Goal: Task Accomplishment & Management: Manage account settings

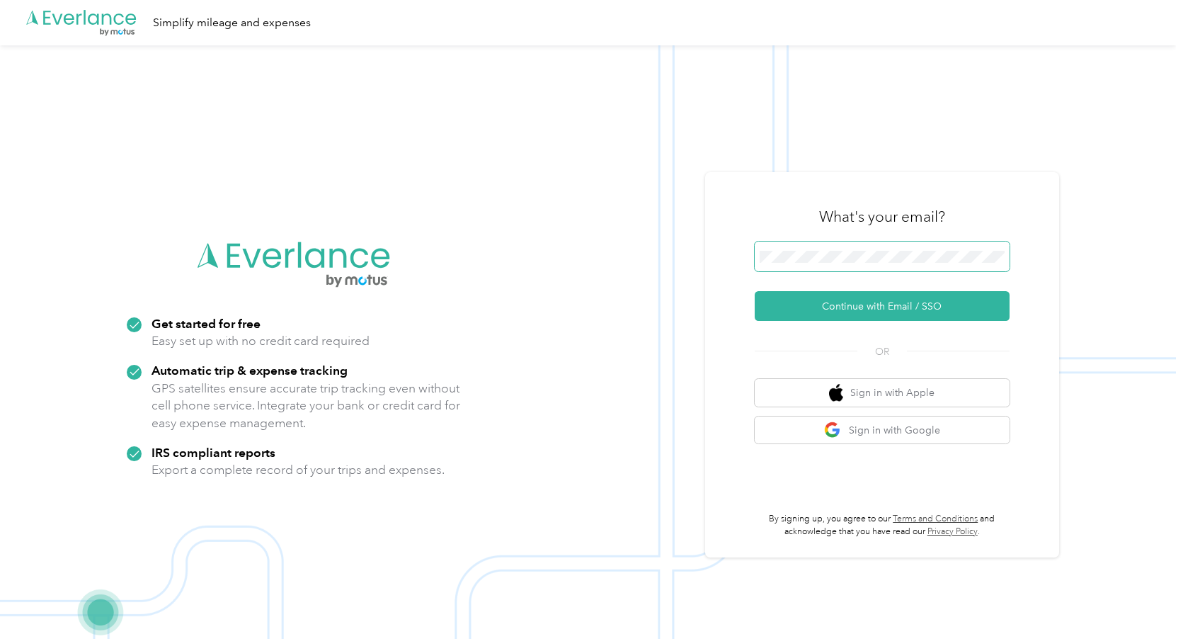
click at [877, 263] on span at bounding box center [882, 256] width 255 height 30
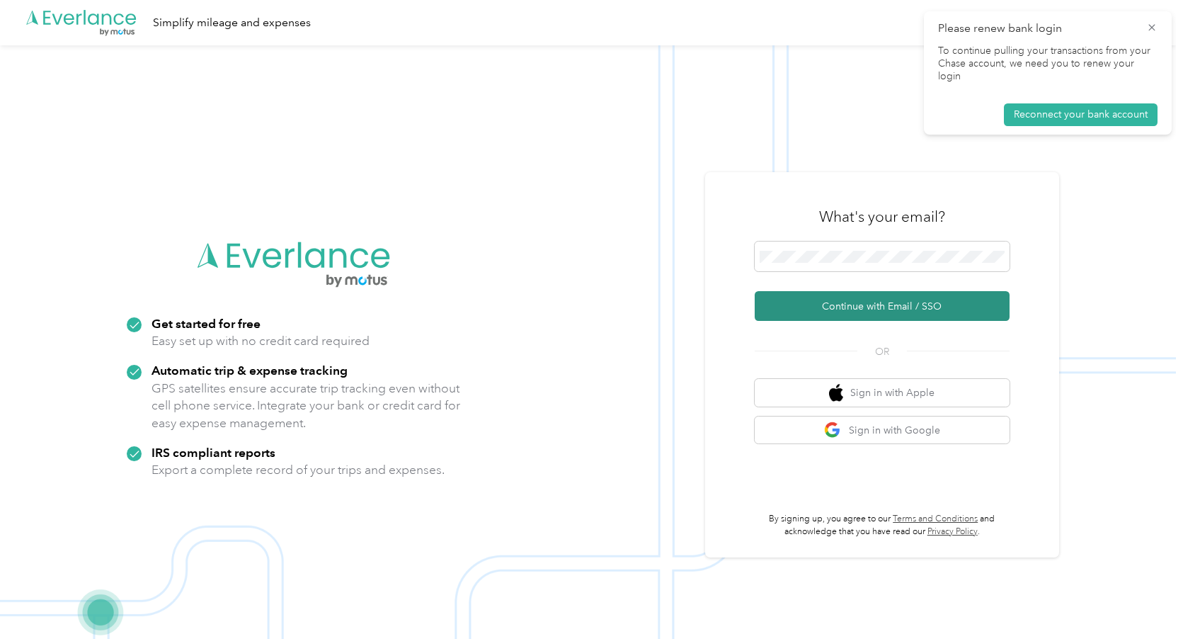
click at [936, 309] on button "Continue with Email / SSO" at bounding box center [882, 306] width 255 height 30
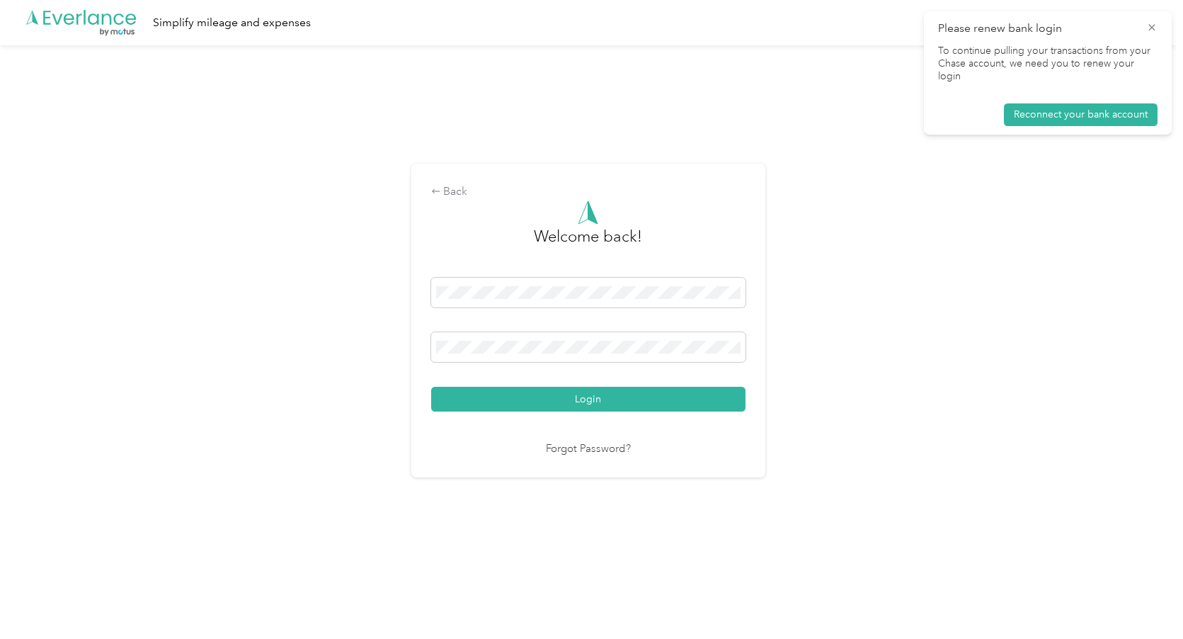
drag, startPoint x: 518, startPoint y: 394, endPoint x: 536, endPoint y: 417, distance: 28.8
click at [519, 395] on button "Login" at bounding box center [588, 399] width 314 height 25
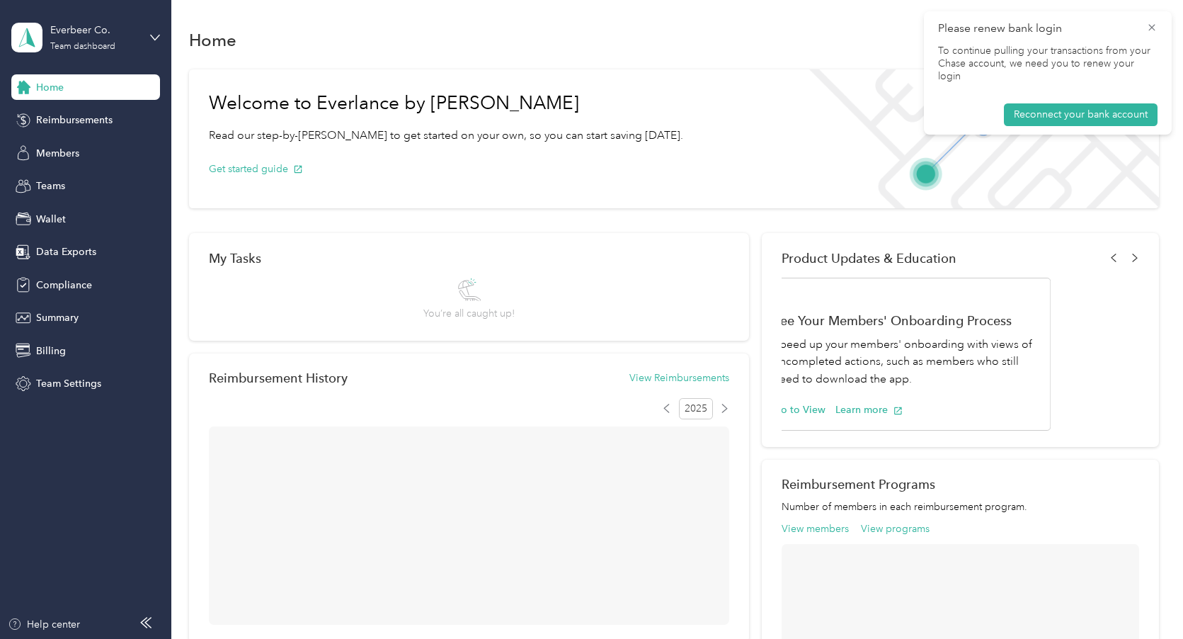
click at [1154, 28] on icon at bounding box center [1151, 27] width 11 height 13
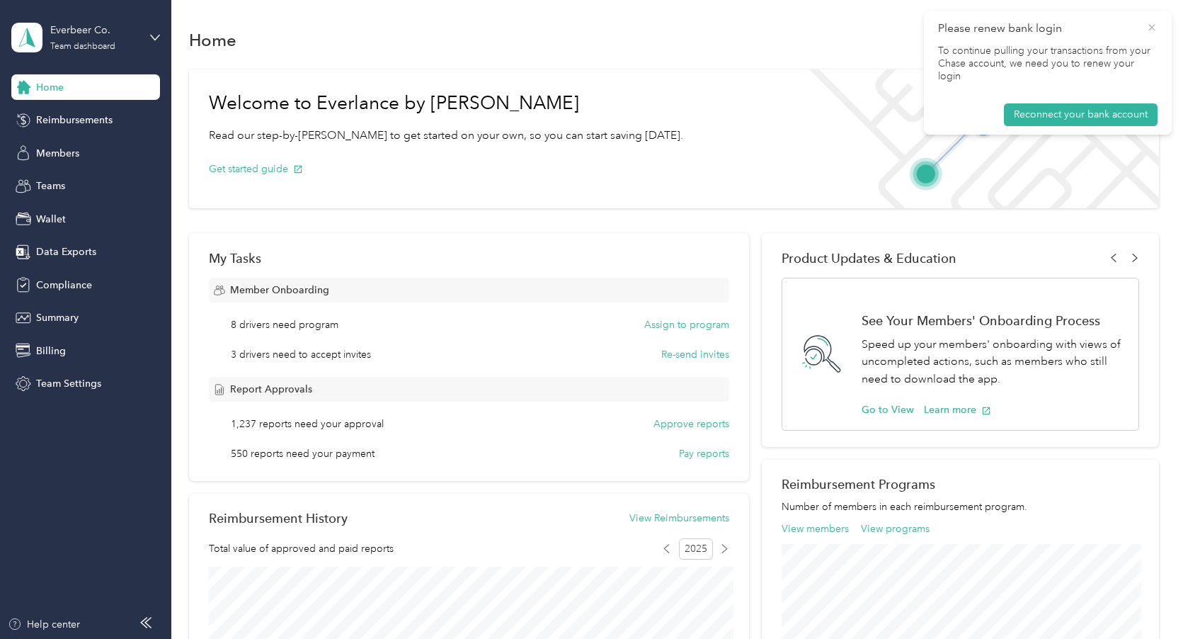
drag, startPoint x: 1154, startPoint y: 26, endPoint x: 1054, endPoint y: 54, distance: 104.3
click at [1154, 26] on icon at bounding box center [1151, 27] width 11 height 13
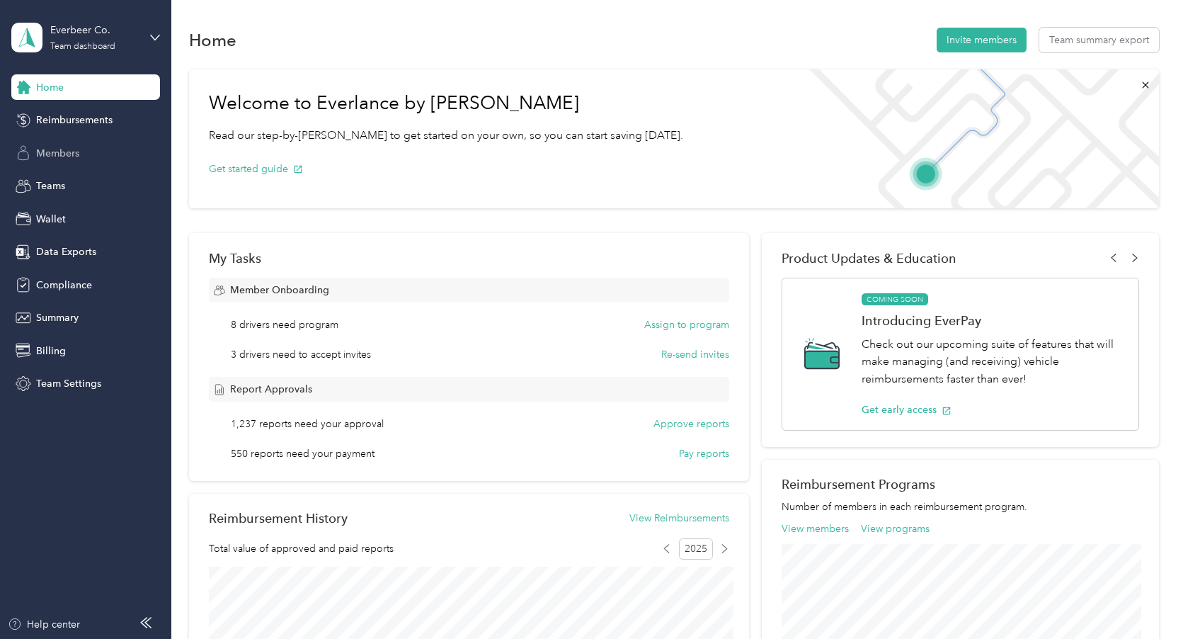
click at [76, 158] on span "Members" at bounding box center [57, 153] width 43 height 15
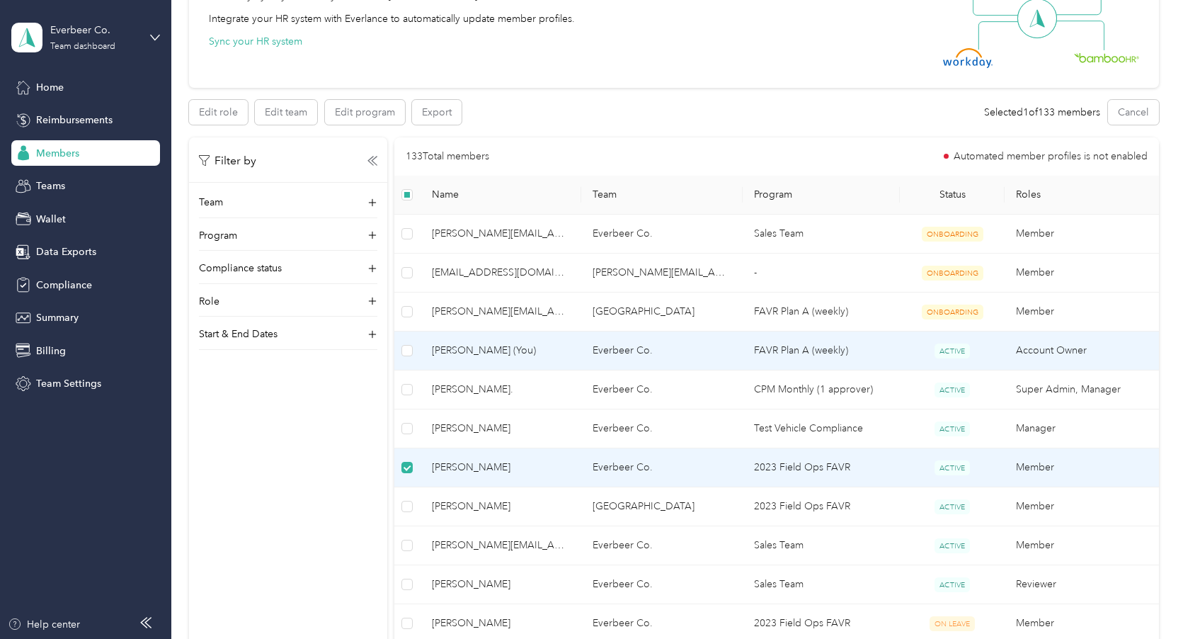
scroll to position [159, 0]
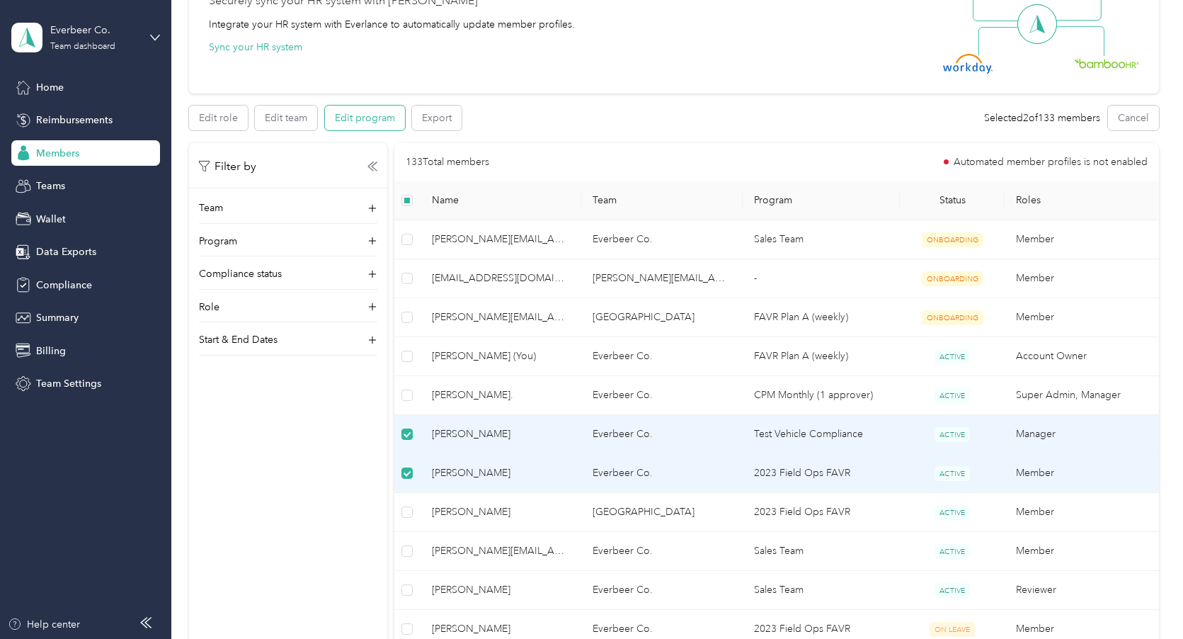
click at [355, 117] on button "Edit program" at bounding box center [365, 118] width 80 height 25
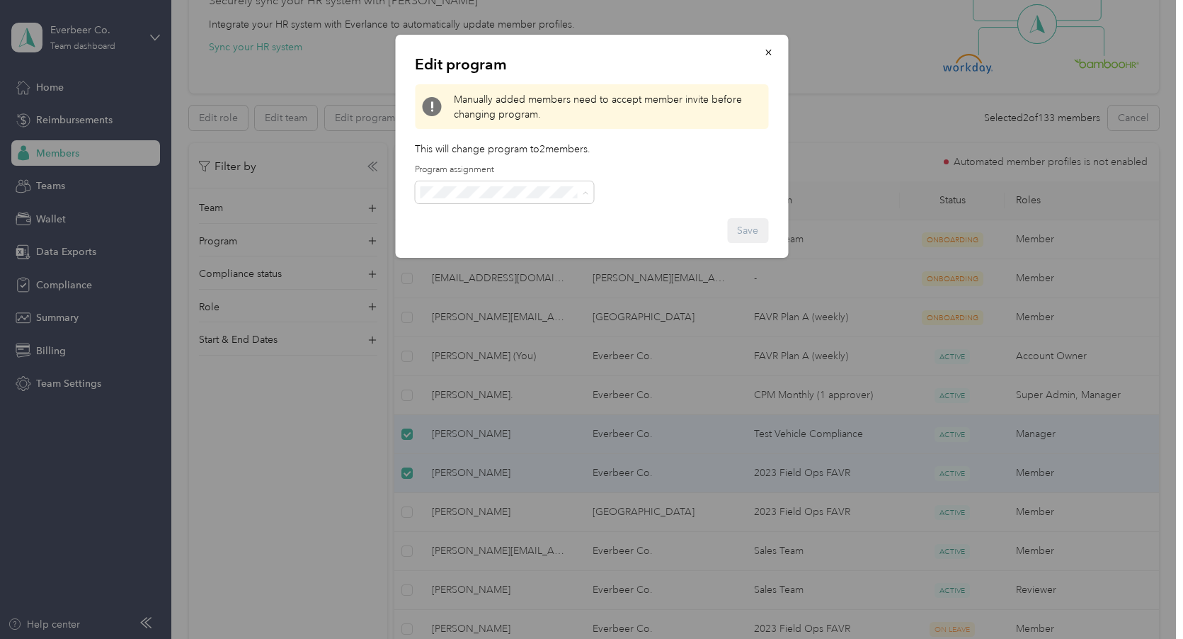
click at [668, 161] on div "Edit program Manually added members need to accept member invite before changin…" at bounding box center [591, 146] width 393 height 223
click at [775, 49] on button "button" at bounding box center [768, 52] width 30 height 25
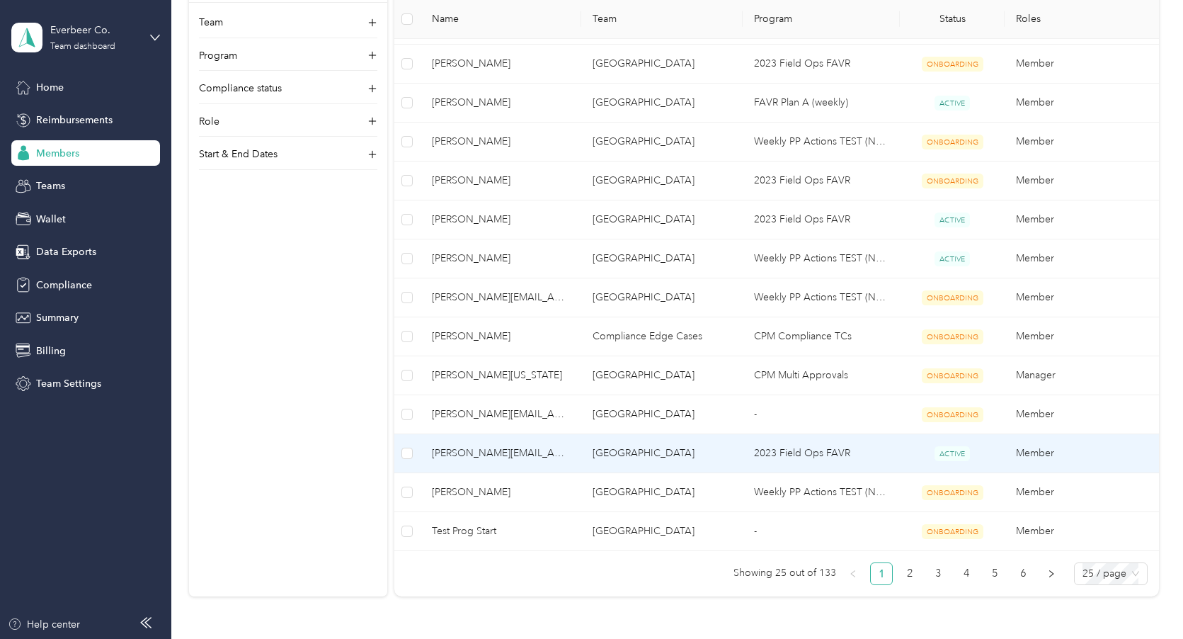
scroll to position [799, 0]
click at [541, 460] on span "[PERSON_NAME][EMAIL_ADDRESS][DOMAIN_NAME]" at bounding box center [501, 456] width 139 height 16
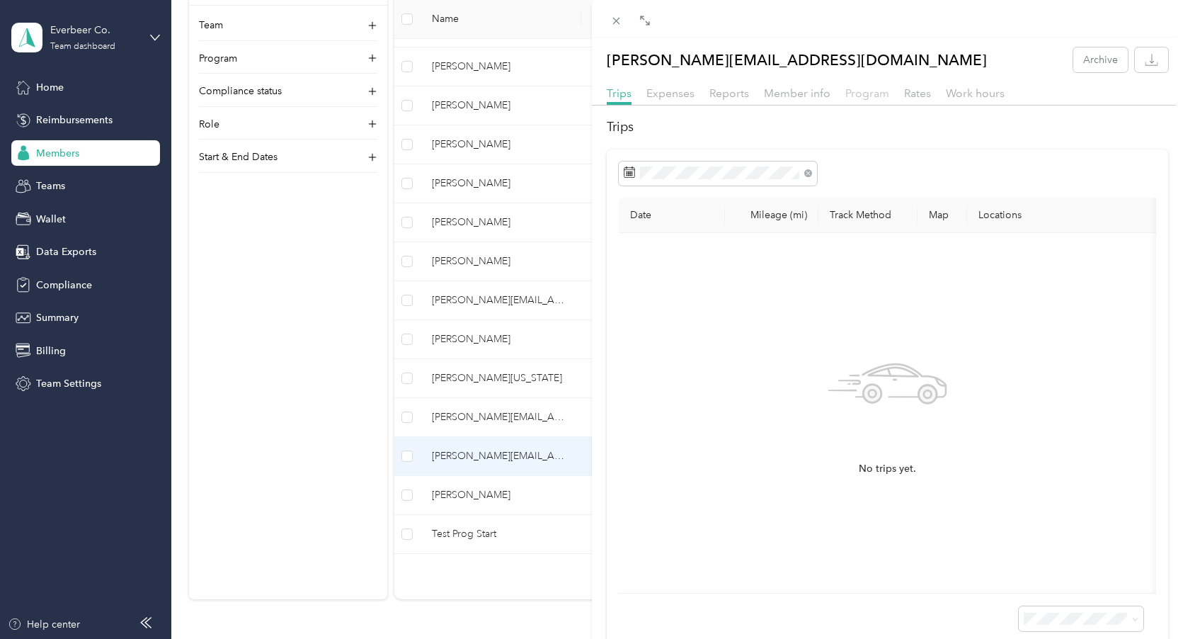
click at [856, 98] on span "Program" at bounding box center [868, 92] width 44 height 13
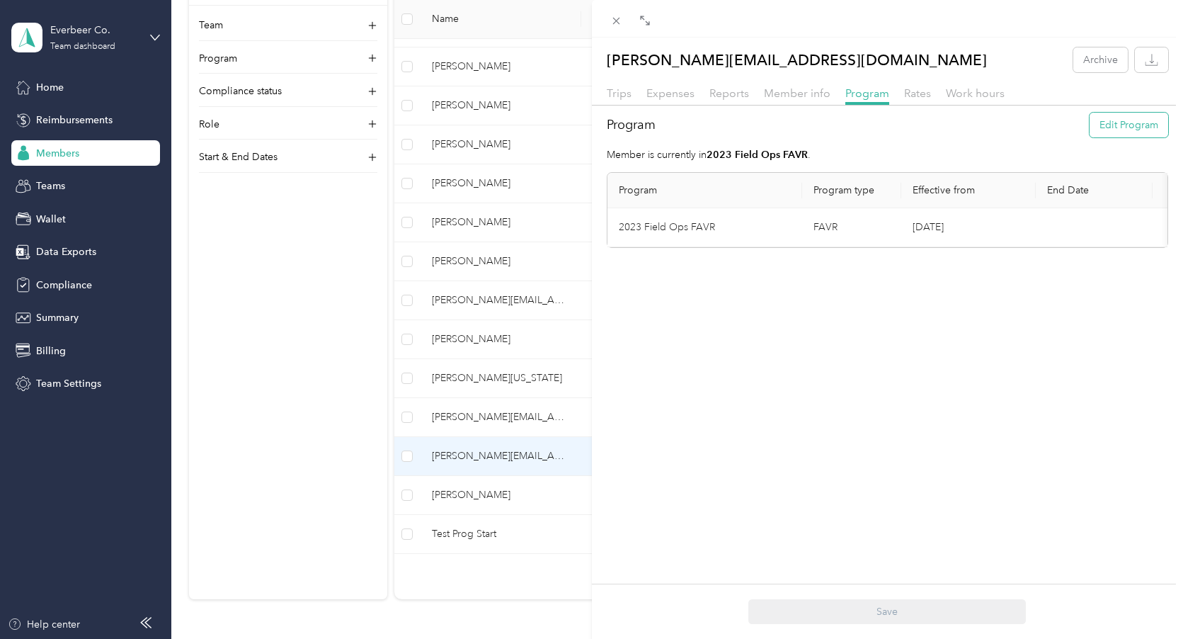
click at [1118, 124] on button "Edit Program" at bounding box center [1129, 125] width 79 height 25
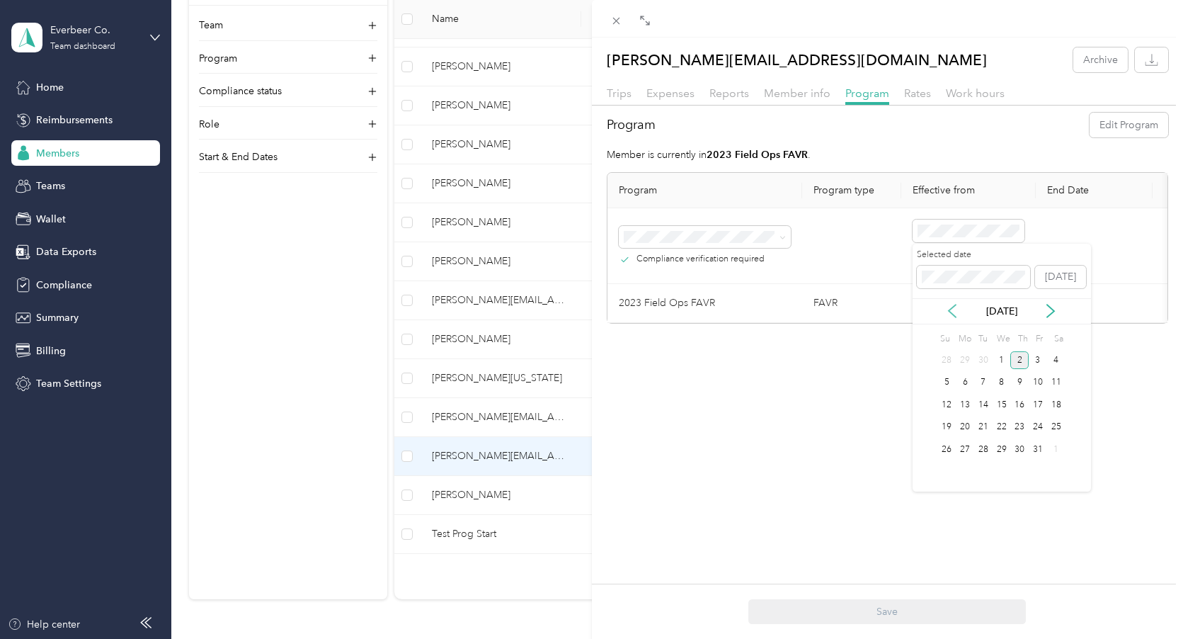
click at [955, 307] on icon at bounding box center [952, 311] width 14 height 14
click at [1017, 403] on div "18" at bounding box center [1020, 405] width 18 height 18
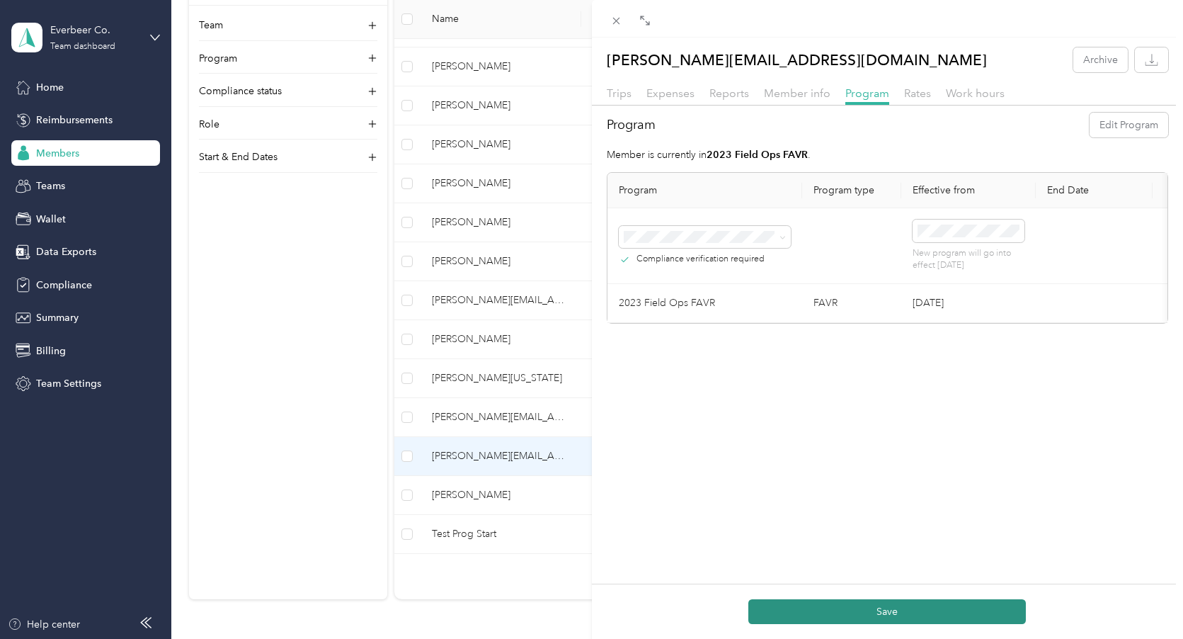
click at [889, 612] on button "Save" at bounding box center [888, 611] width 278 height 25
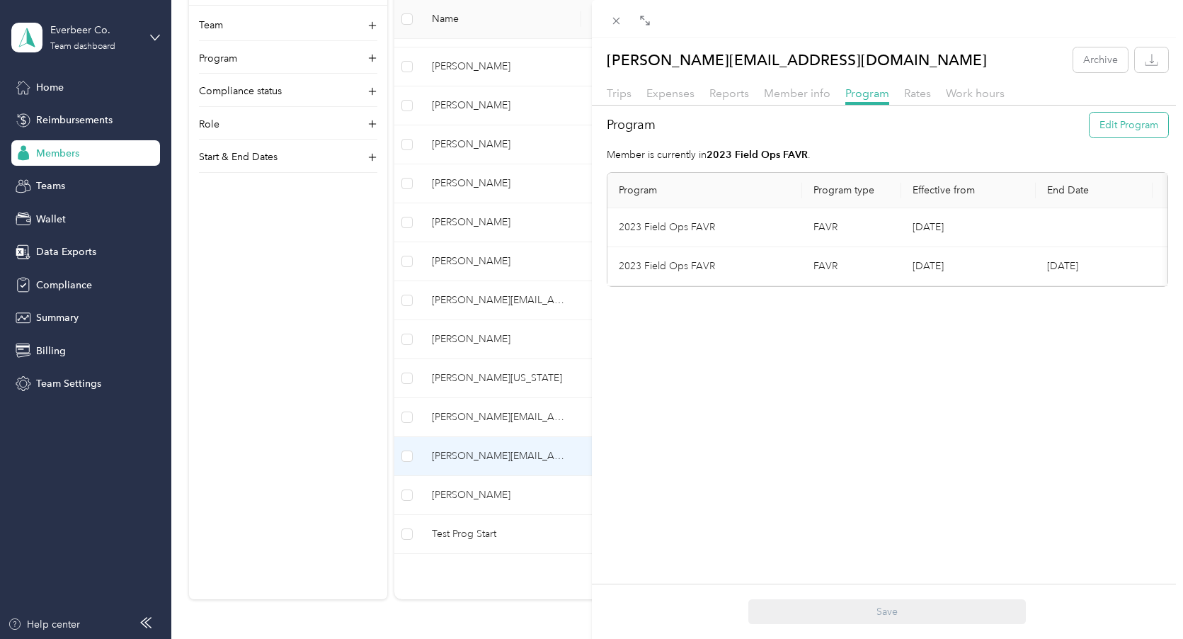
click at [1131, 127] on button "Edit Program" at bounding box center [1129, 125] width 79 height 25
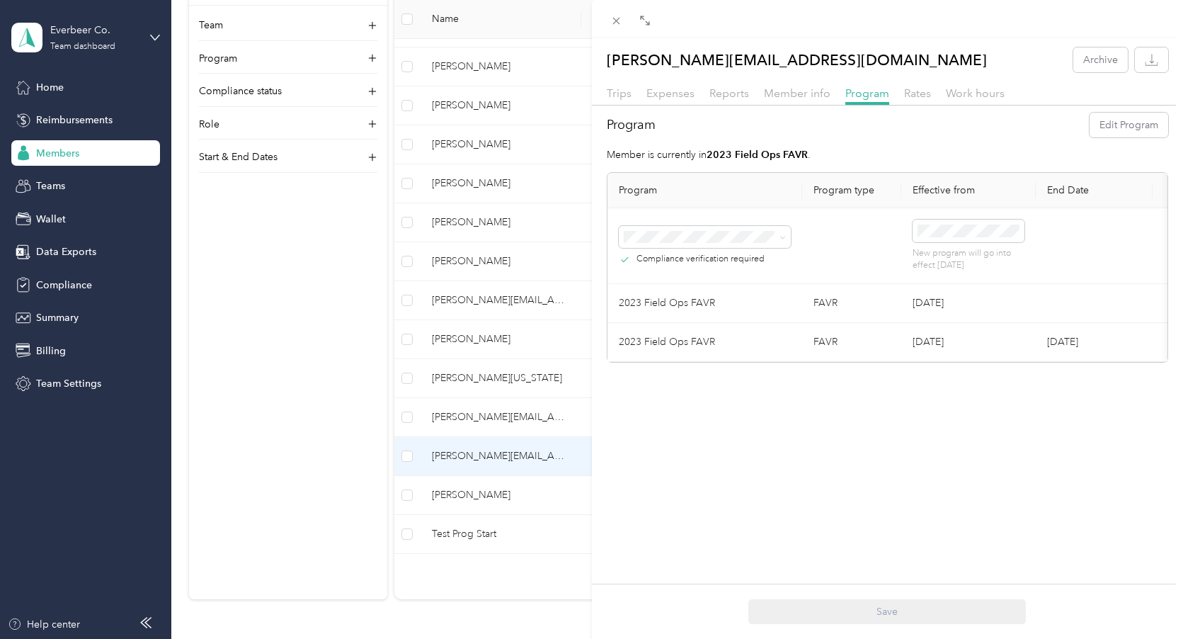
click at [960, 287] on td "[DATE]" at bounding box center [968, 303] width 135 height 39
click at [1146, 126] on button "Edit Program" at bounding box center [1129, 125] width 79 height 25
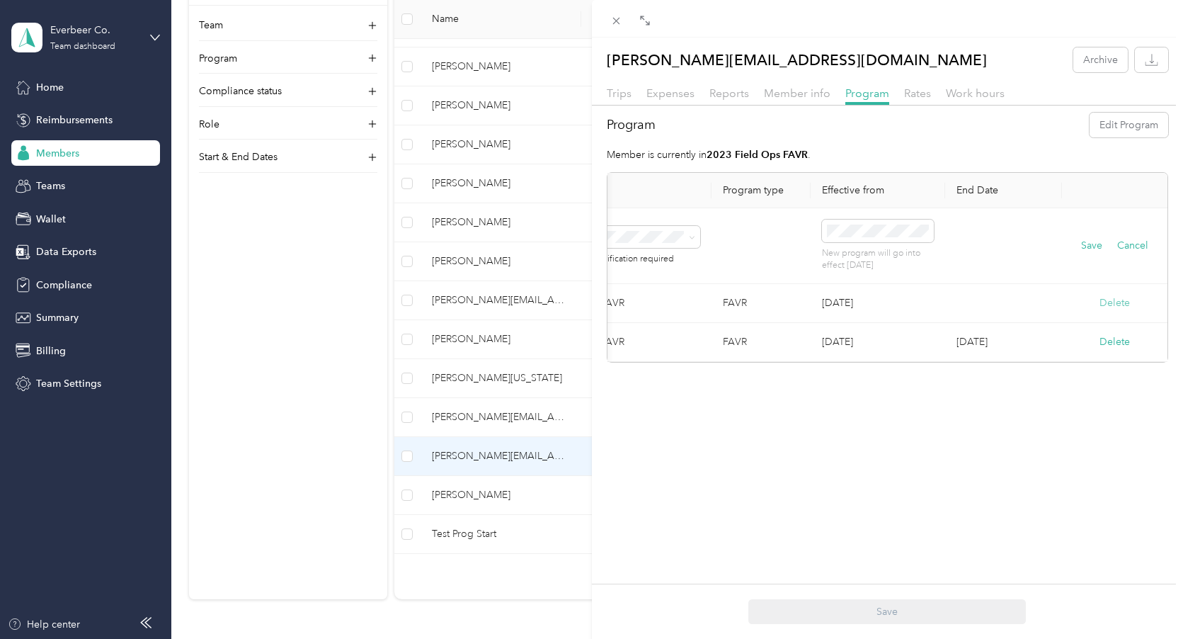
click at [1110, 302] on button "Delete" at bounding box center [1115, 302] width 30 height 15
click at [1046, 313] on button "Yes" at bounding box center [1046, 313] width 28 height 23
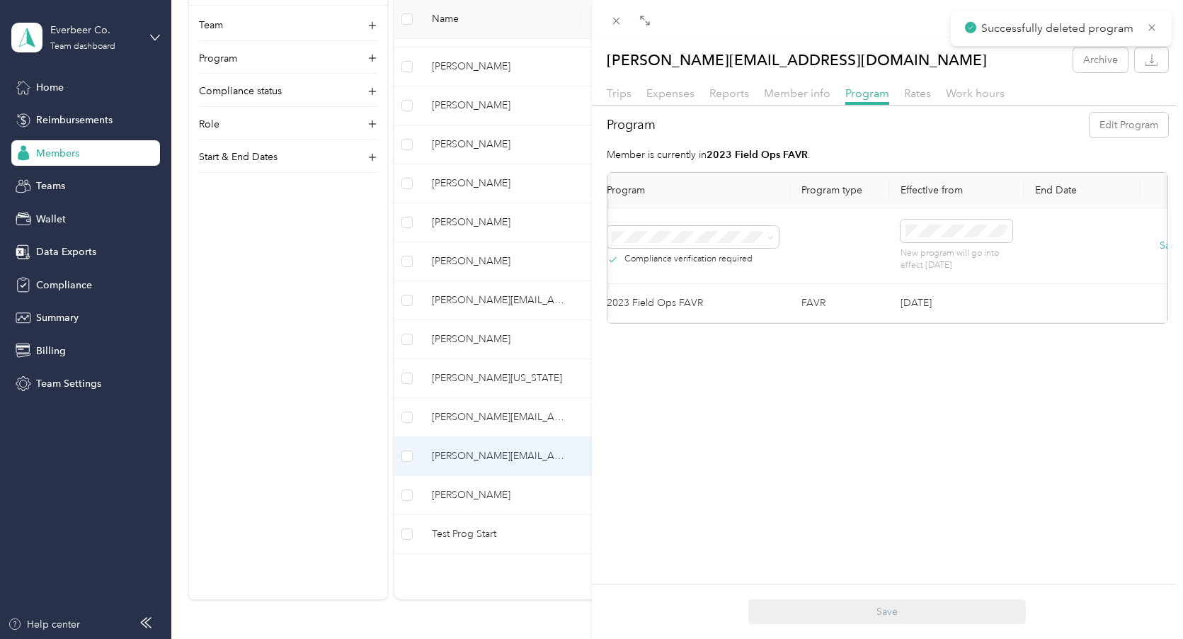
scroll to position [0, 0]
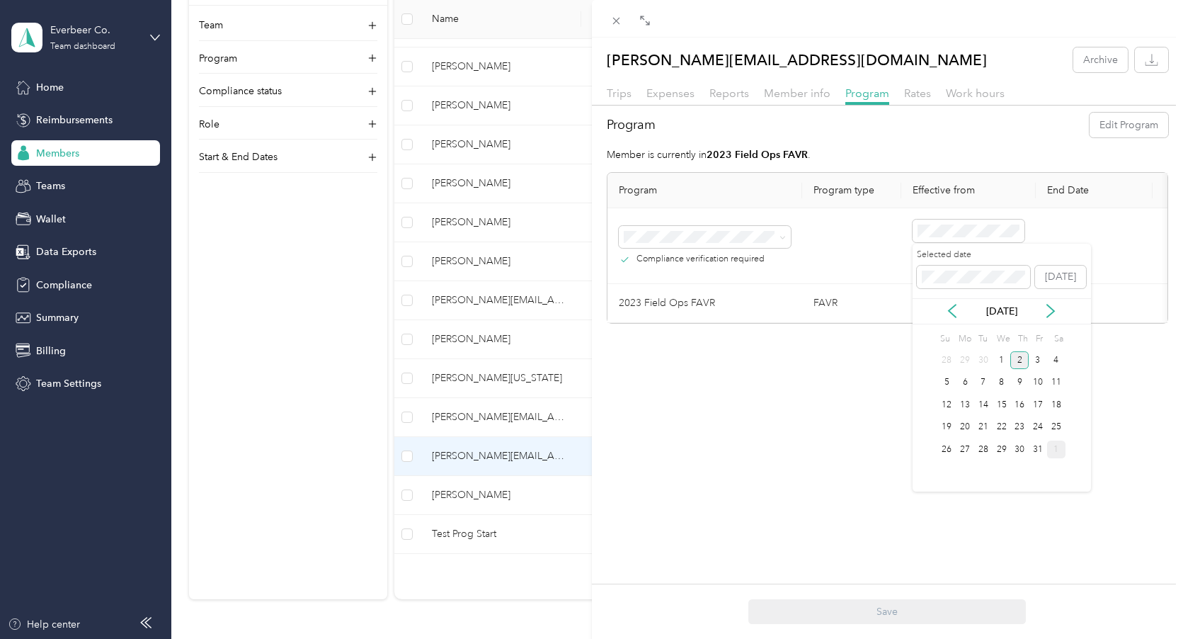
click at [1059, 447] on div "1" at bounding box center [1056, 449] width 18 height 18
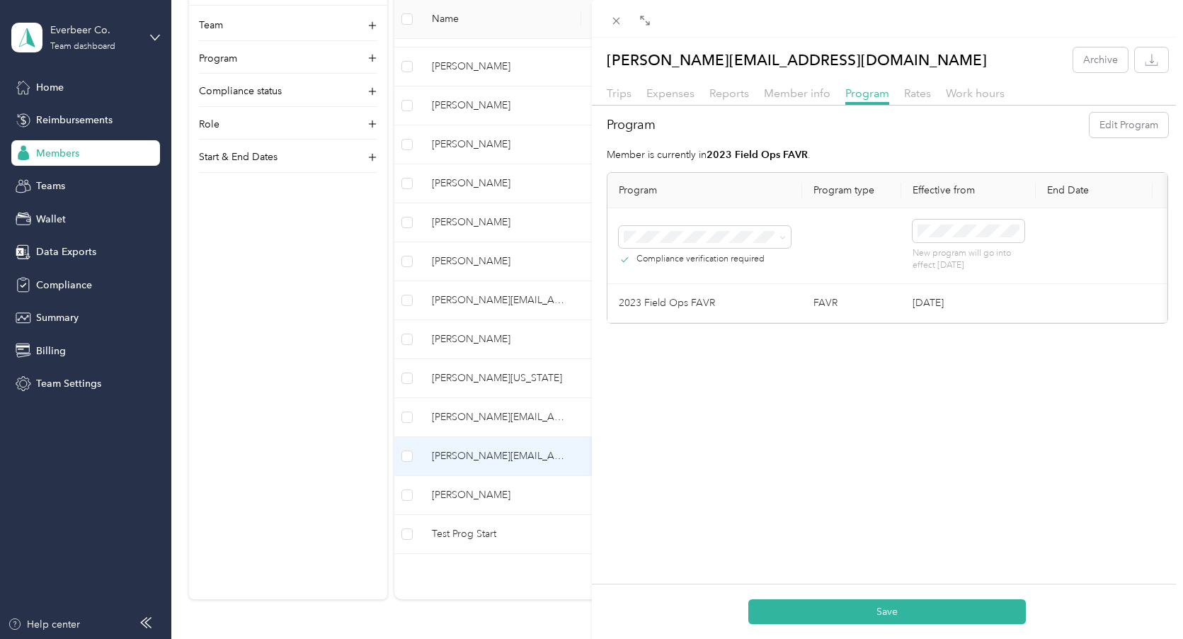
click at [917, 389] on div "[PERSON_NAME][EMAIL_ADDRESS][DOMAIN_NAME] Archive Trips Expenses Reports Member…" at bounding box center [888, 357] width 592 height 639
click at [1089, 241] on button "Save" at bounding box center [1091, 246] width 21 height 16
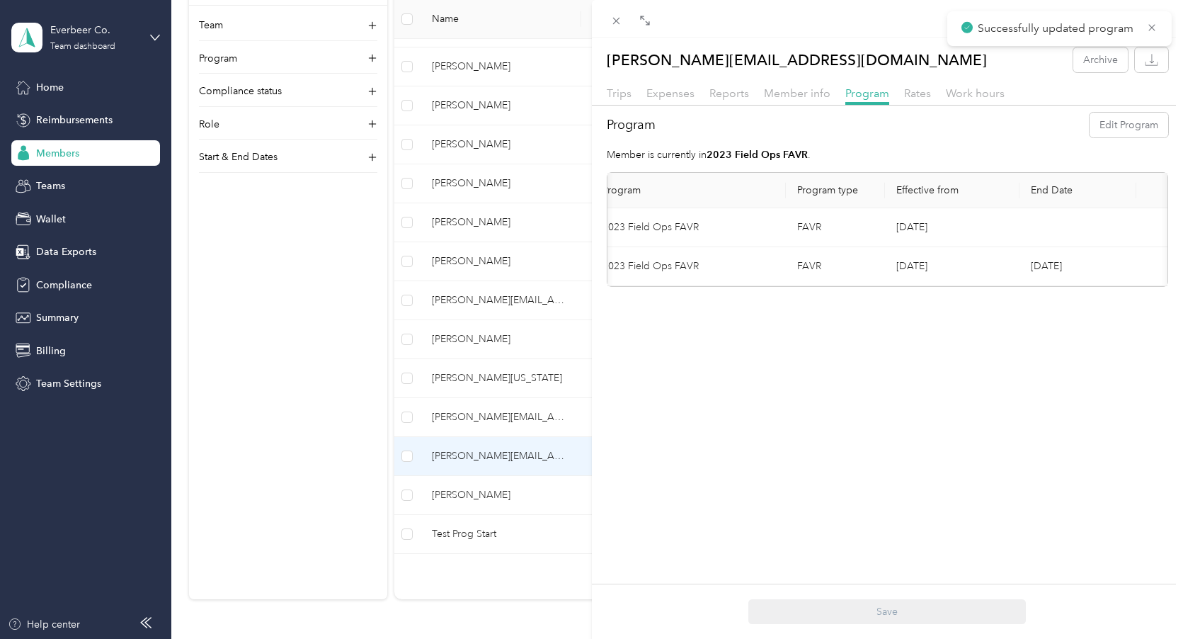
scroll to position [0, 0]
drag, startPoint x: 659, startPoint y: 268, endPoint x: 803, endPoint y: 266, distance: 143.8
click at [807, 266] on tr "2023 Field Ops FAVR FAVR [DATE] [DATE] [GEOGRAPHIC_DATA]" at bounding box center [933, 266] width 651 height 39
click at [638, 262] on td "2023 Field Ops FAVR" at bounding box center [705, 266] width 195 height 39
drag, startPoint x: 749, startPoint y: 261, endPoint x: 877, endPoint y: 262, distance: 127.5
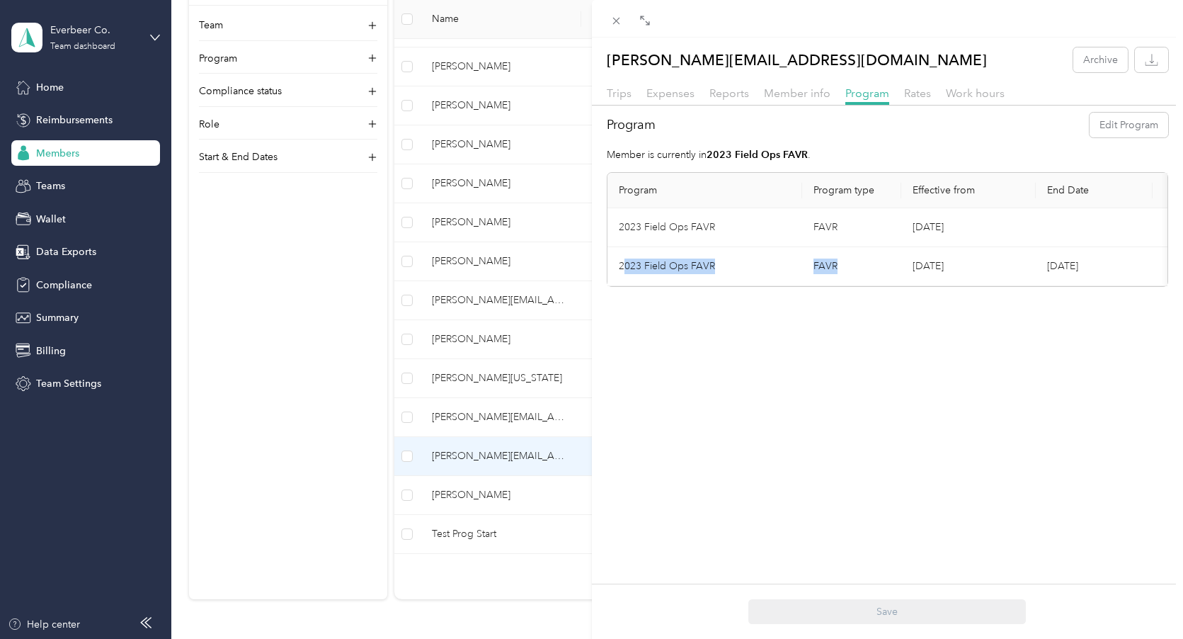
click at [872, 261] on tr "2023 Field Ops FAVR FAVR [DATE] [DATE] [GEOGRAPHIC_DATA]" at bounding box center [933, 266] width 651 height 39
click at [646, 270] on td "2023 Field Ops FAVR" at bounding box center [705, 266] width 195 height 39
drag, startPoint x: 634, startPoint y: 264, endPoint x: 715, endPoint y: 261, distance: 80.8
click at [712, 261] on td "2023 Field Ops FAVR" at bounding box center [705, 266] width 195 height 39
drag, startPoint x: 912, startPoint y: 227, endPoint x: 1000, endPoint y: 227, distance: 87.8
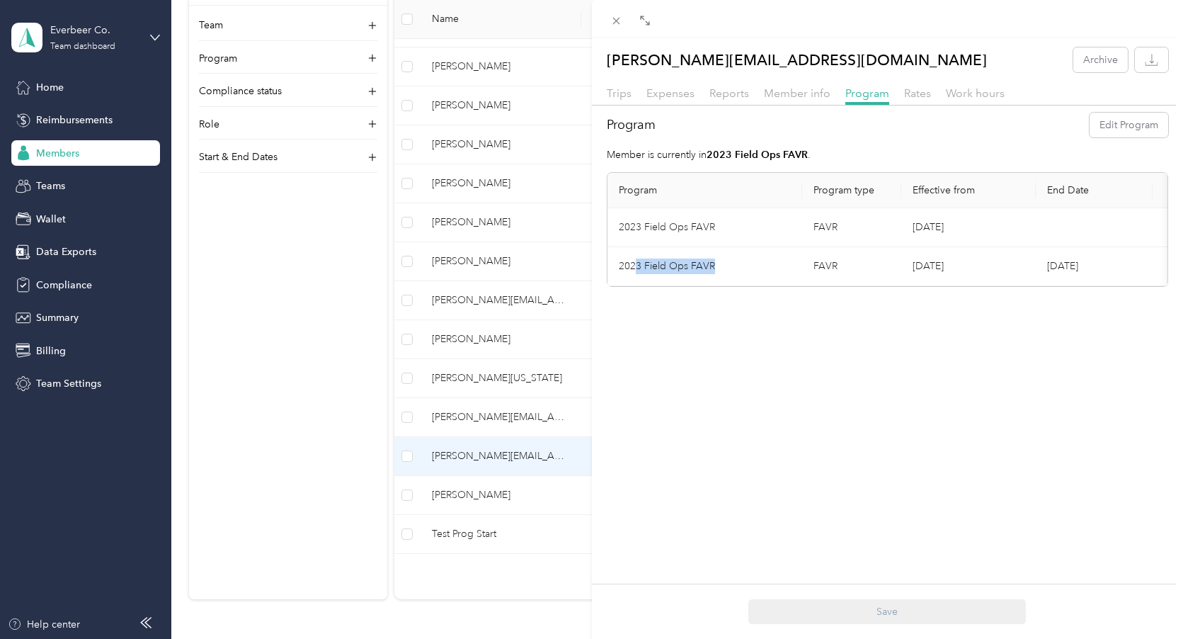
click at [1000, 227] on td "[DATE]" at bounding box center [968, 227] width 135 height 39
drag, startPoint x: 658, startPoint y: 270, endPoint x: 766, endPoint y: 270, distance: 107.6
click at [749, 270] on td "2023 Field Ops FAVR" at bounding box center [705, 266] width 195 height 39
drag, startPoint x: 673, startPoint y: 230, endPoint x: 870, endPoint y: 226, distance: 197.6
click at [753, 230] on td "2023 Field Ops FAVR" at bounding box center [705, 227] width 195 height 39
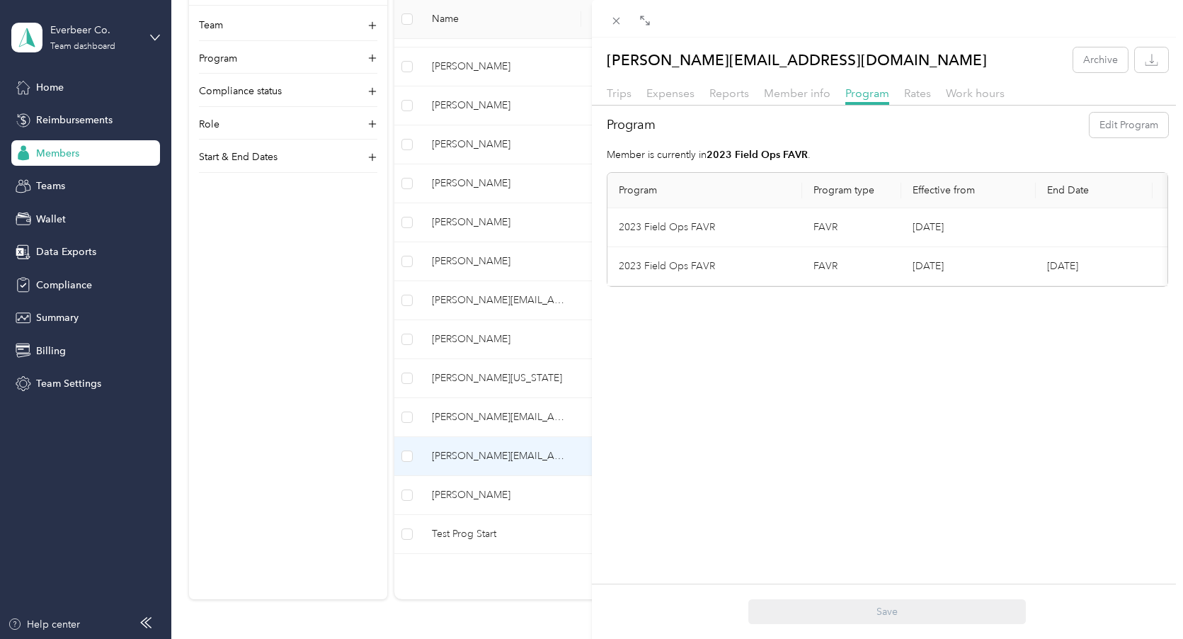
click at [989, 224] on td "[DATE]" at bounding box center [968, 227] width 135 height 39
click at [616, 22] on icon at bounding box center [616, 21] width 12 height 12
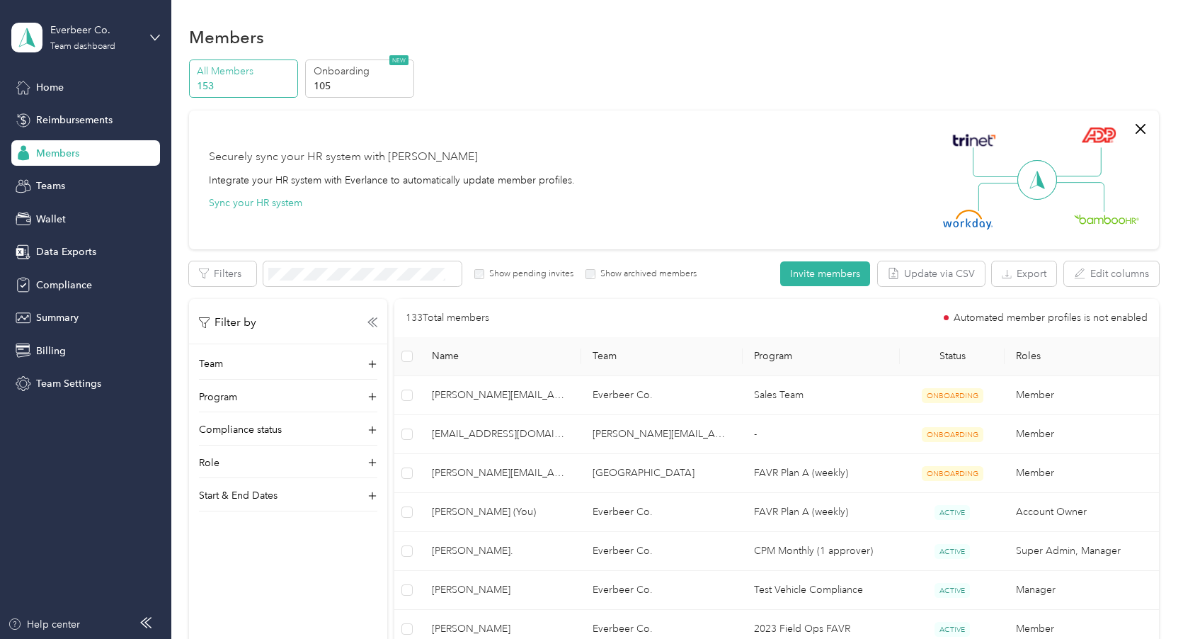
scroll to position [7, 0]
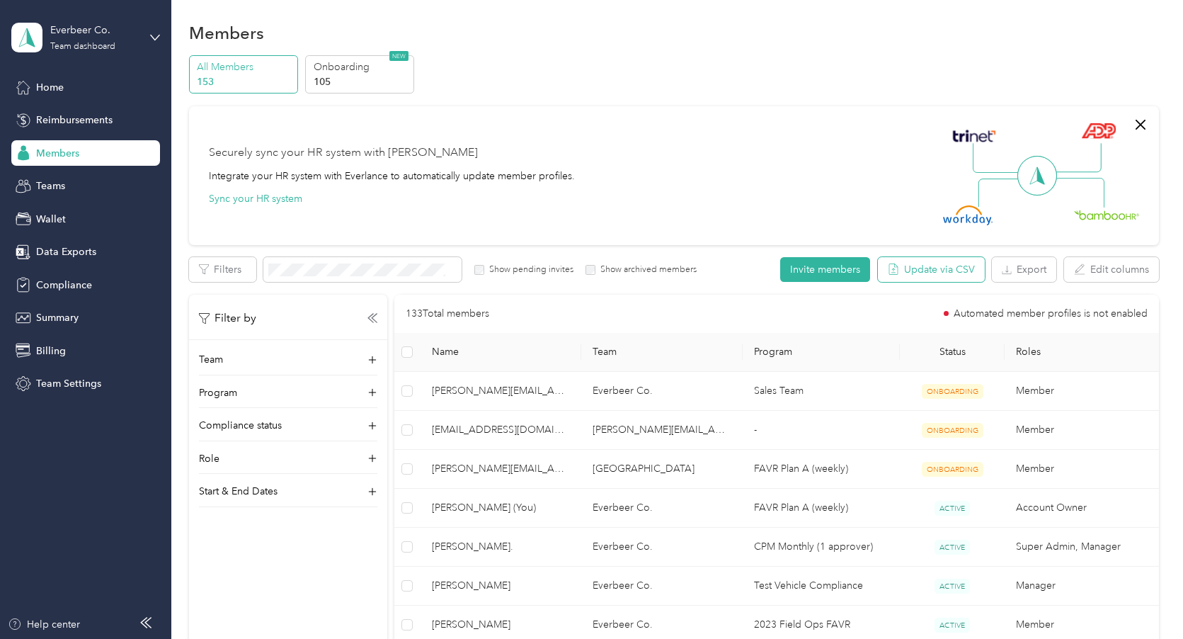
click at [966, 268] on button "Update via CSV" at bounding box center [931, 269] width 107 height 25
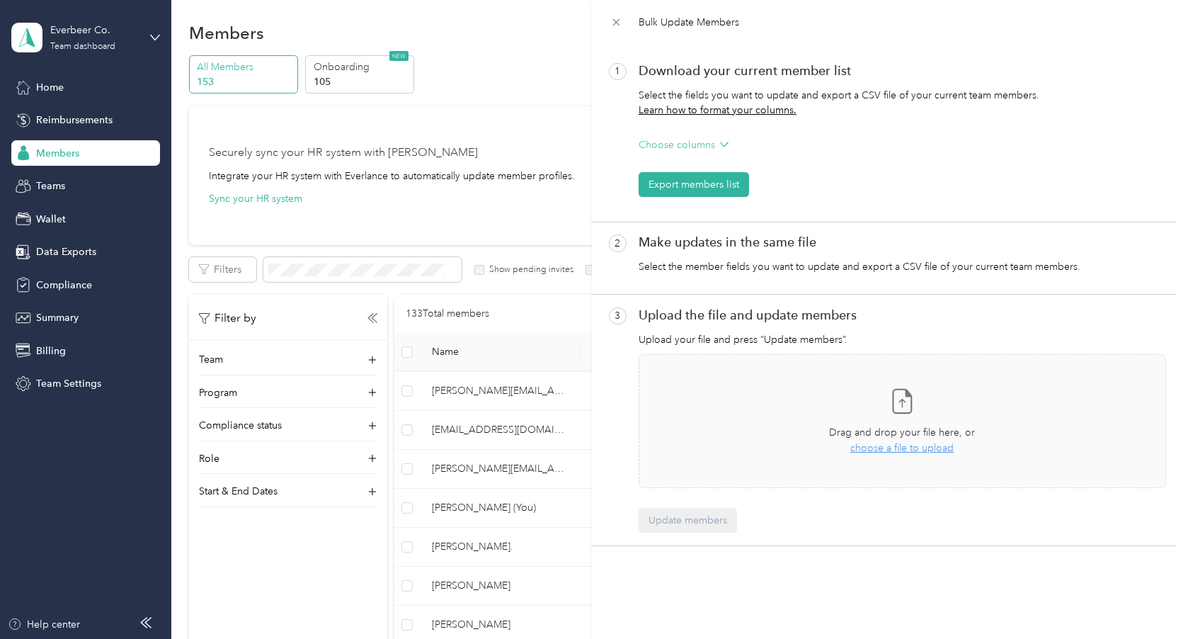
click at [693, 140] on p "Choose columns" at bounding box center [677, 144] width 76 height 15
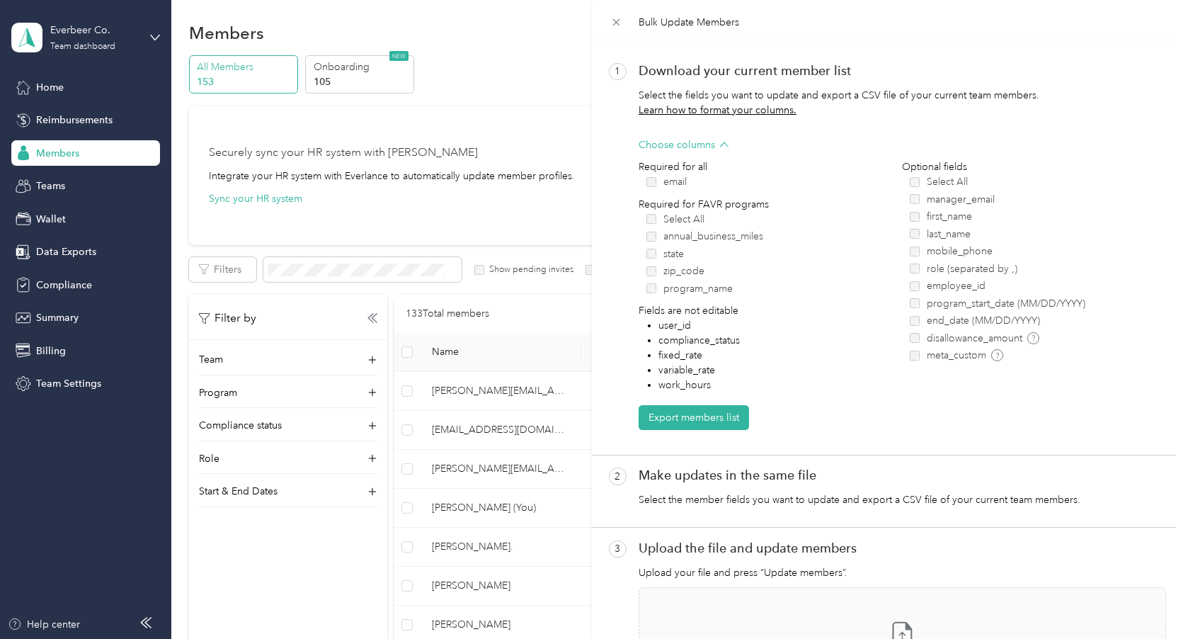
drag, startPoint x: 664, startPoint y: 236, endPoint x: 743, endPoint y: 254, distance: 80.6
click at [746, 254] on div "Select All annual_business_miles state zip_code program_name" at bounding box center [775, 254] width 256 height 84
drag, startPoint x: 674, startPoint y: 289, endPoint x: 740, endPoint y: 292, distance: 65.9
click at [738, 291] on label "program_name" at bounding box center [775, 288] width 256 height 15
drag, startPoint x: 934, startPoint y: 303, endPoint x: 974, endPoint y: 300, distance: 40.5
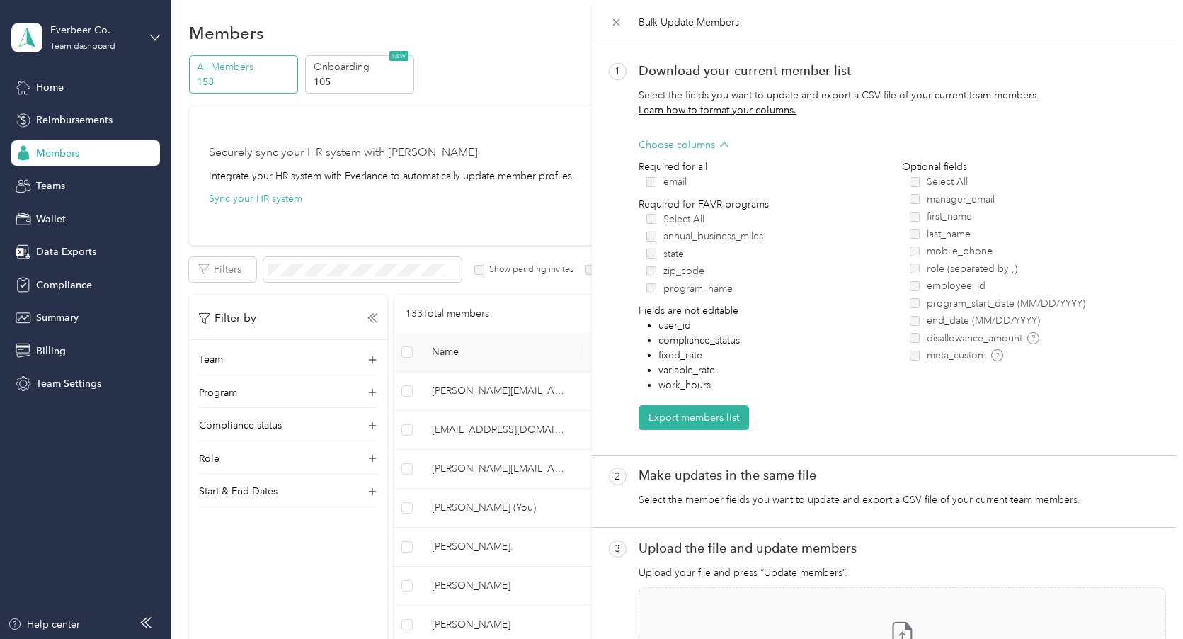
click at [1084, 303] on span "program_start_date (MM/DD/YYYY)" at bounding box center [1006, 303] width 159 height 15
drag, startPoint x: 664, startPoint y: 288, endPoint x: 761, endPoint y: 289, distance: 97.0
click at [761, 288] on label "program_name" at bounding box center [775, 288] width 256 height 15
